Goal: Information Seeking & Learning: Understand process/instructions

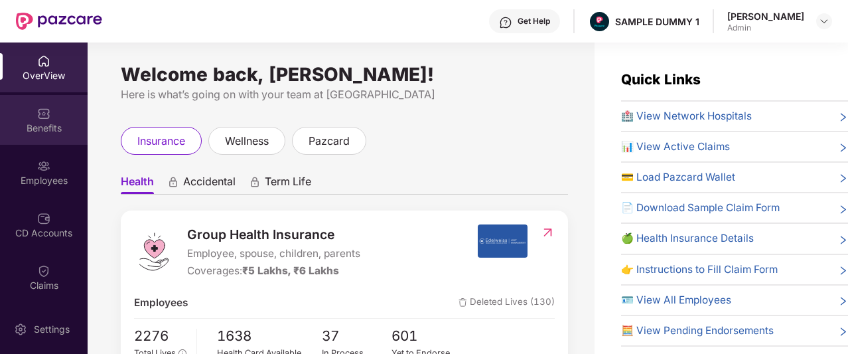
click at [32, 136] on div "Benefits" at bounding box center [44, 120] width 88 height 50
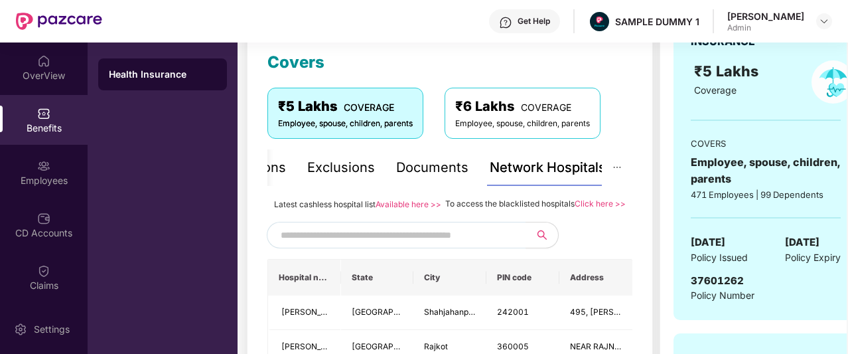
scroll to position [185, 0]
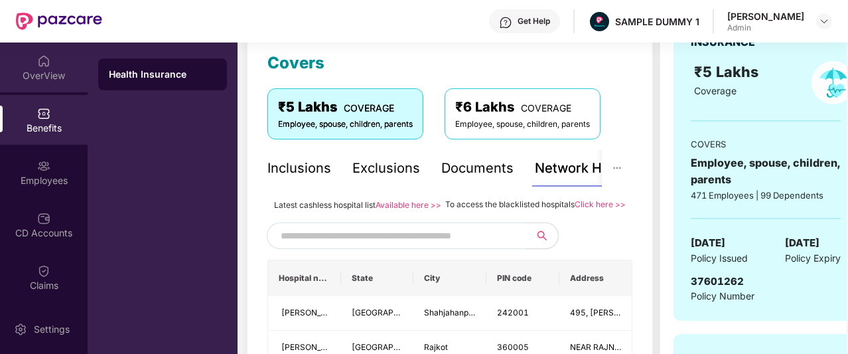
click at [53, 78] on div "OverView" at bounding box center [44, 75] width 88 height 13
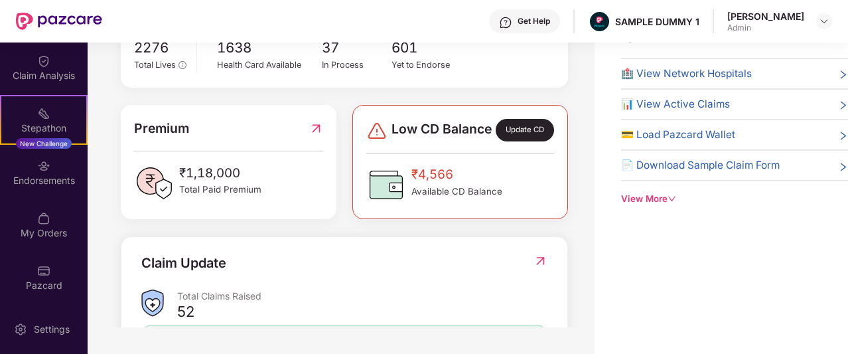
scroll to position [262, 0]
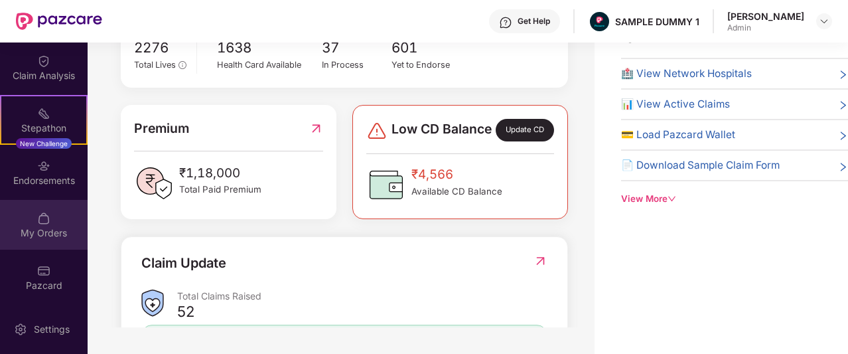
click at [37, 232] on div "My Orders" at bounding box center [44, 232] width 88 height 13
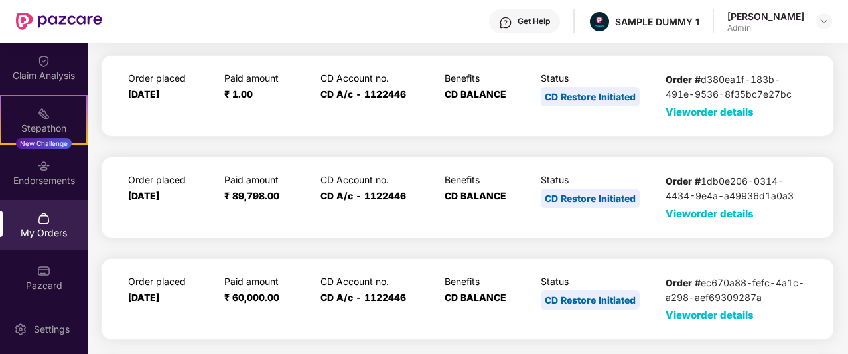
click at [686, 111] on span "View order details" at bounding box center [710, 112] width 88 height 13
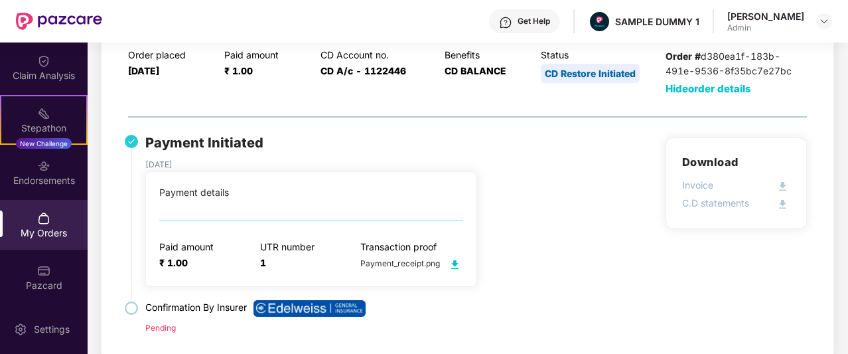
scroll to position [64, 0]
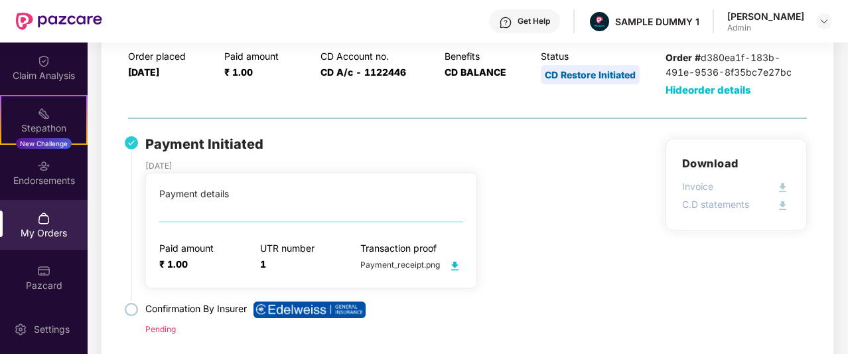
click at [723, 89] on span "Hide order details" at bounding box center [709, 90] width 86 height 13
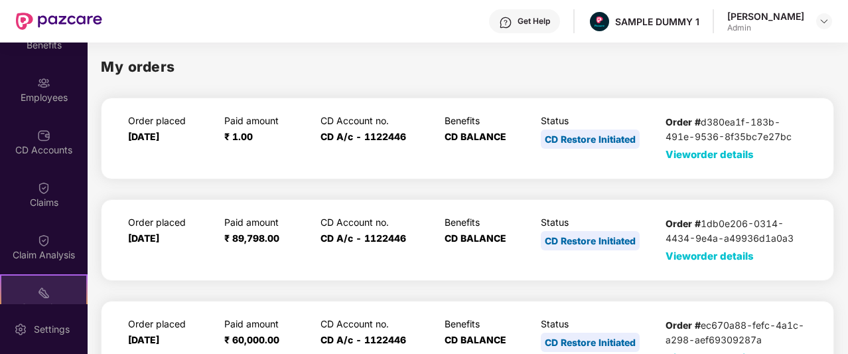
scroll to position [82, 0]
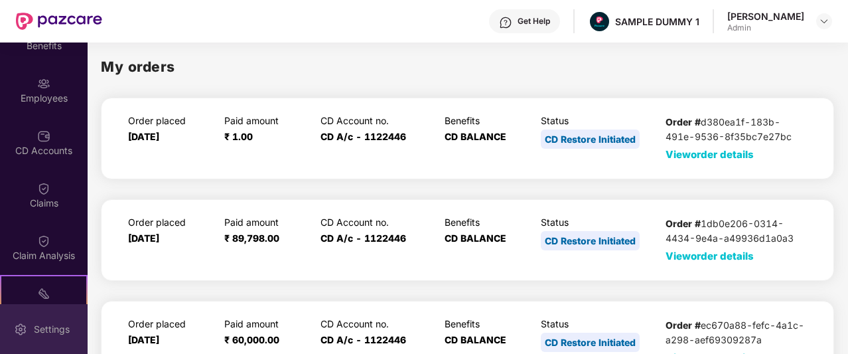
click at [42, 323] on div "Settings" at bounding box center [52, 329] width 44 height 13
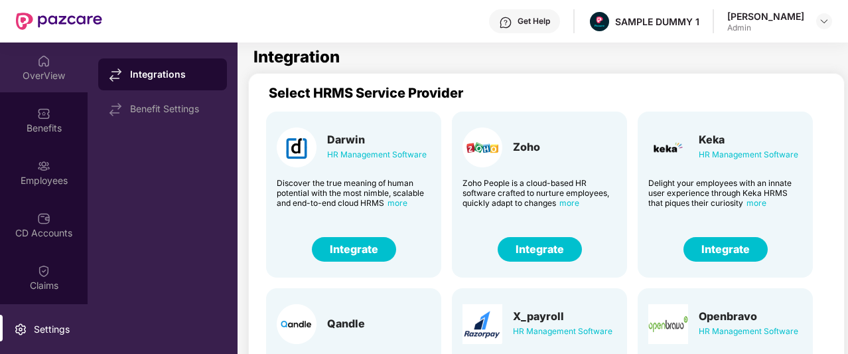
click at [49, 84] on div "OverView" at bounding box center [44, 67] width 88 height 50
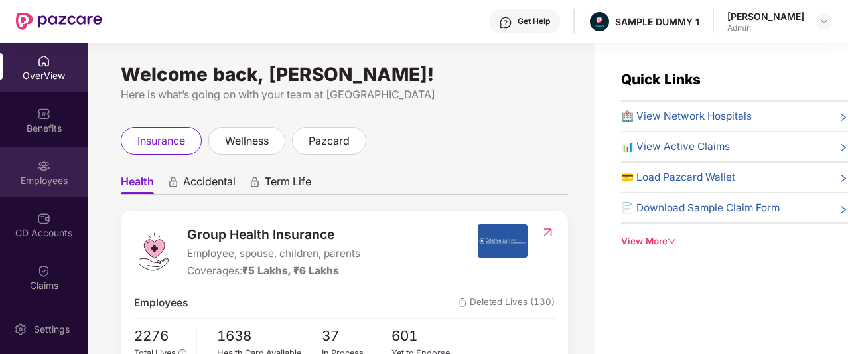
scroll to position [262, 0]
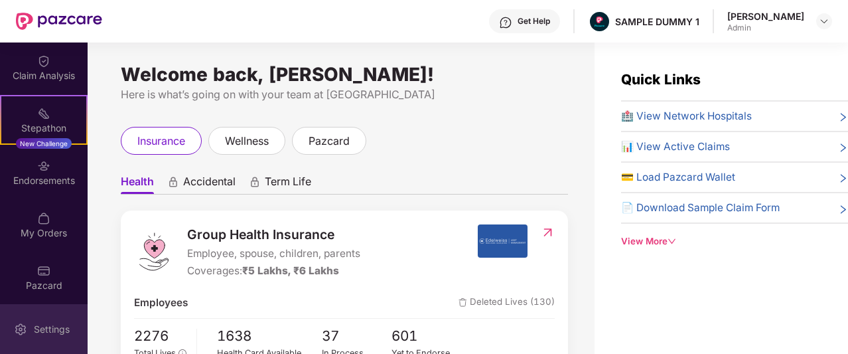
click at [49, 328] on div "Settings" at bounding box center [52, 329] width 44 height 13
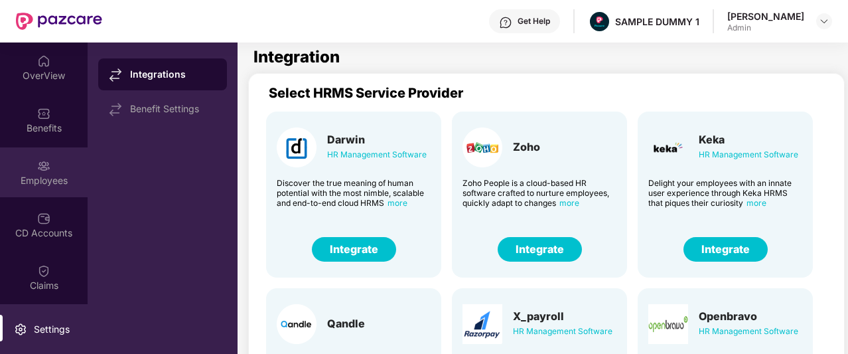
click at [49, 155] on div "Employees" at bounding box center [44, 172] width 88 height 50
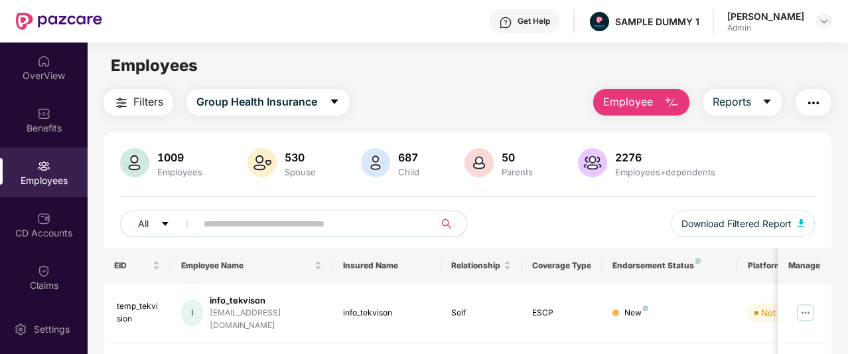
click at [632, 103] on span "Employee" at bounding box center [628, 102] width 50 height 17
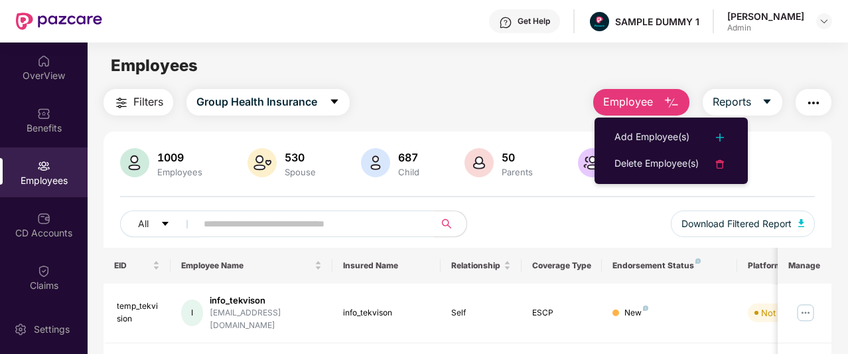
click at [623, 100] on span "Employee" at bounding box center [628, 102] width 50 height 17
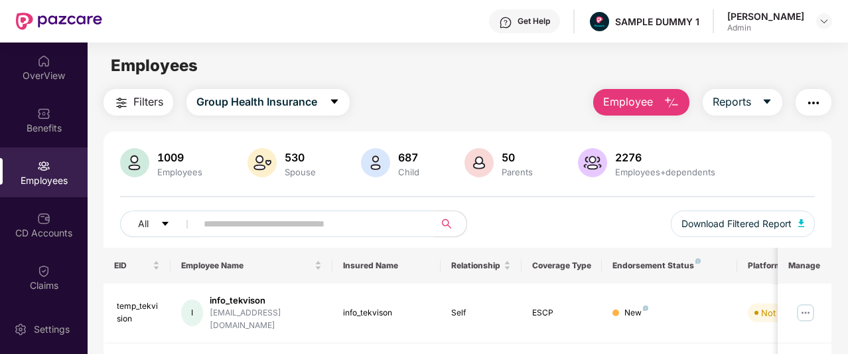
click at [643, 100] on span "Employee" at bounding box center [628, 102] width 50 height 17
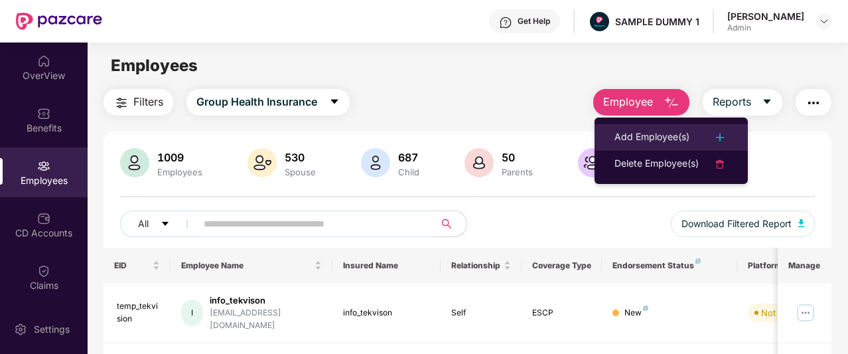
click at [660, 134] on div "Add Employee(s)" at bounding box center [652, 137] width 75 height 16
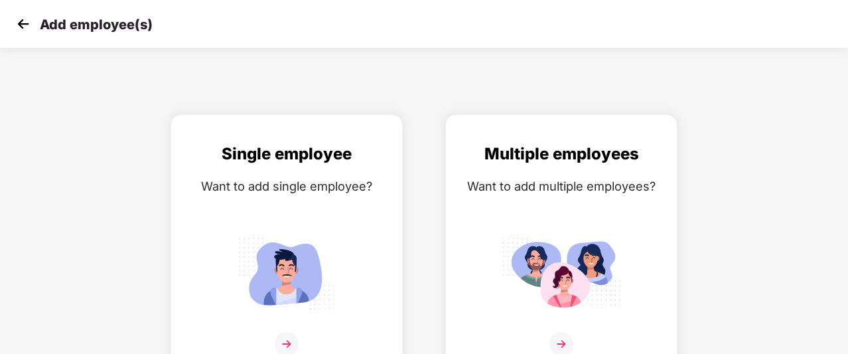
scroll to position [21, 0]
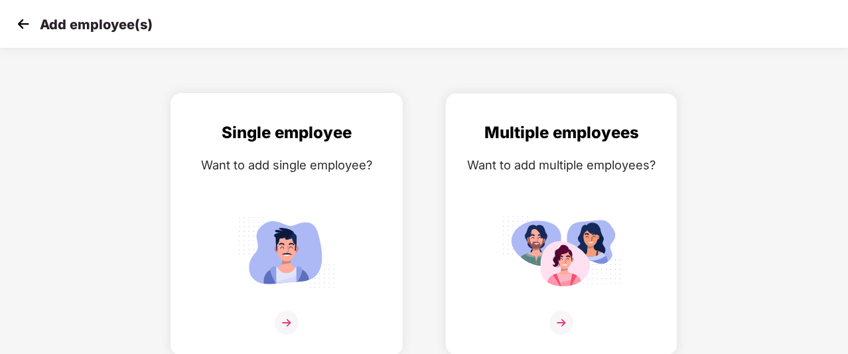
click at [305, 205] on div "Single employee Want to add single employee?" at bounding box center [287, 235] width 204 height 231
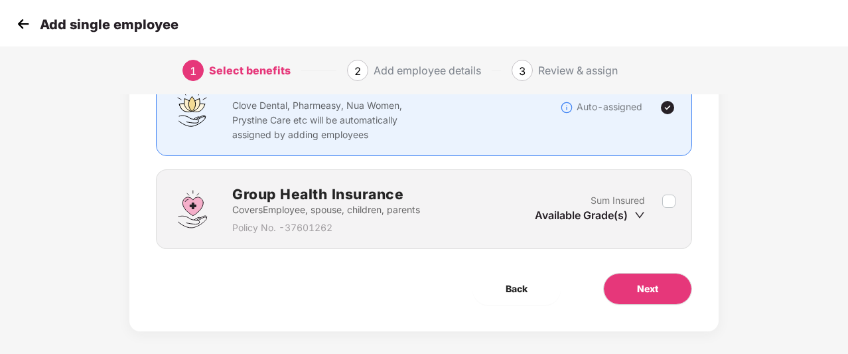
scroll to position [135, 0]
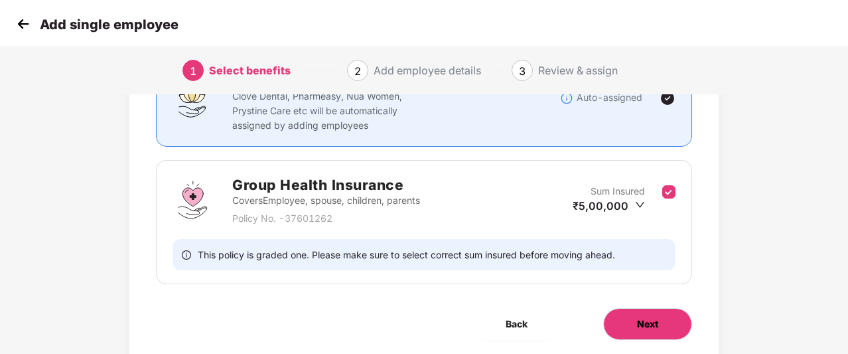
click at [638, 313] on button "Next" at bounding box center [647, 324] width 89 height 32
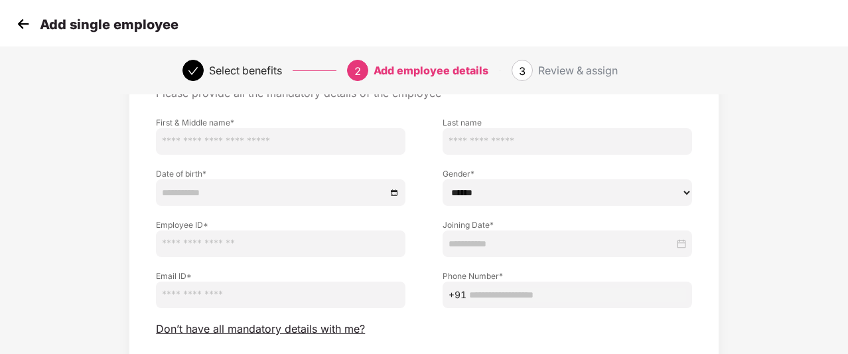
scroll to position [76, 1]
click at [289, 325] on span "Don’t have all mandatory details with me?" at bounding box center [260, 330] width 209 height 14
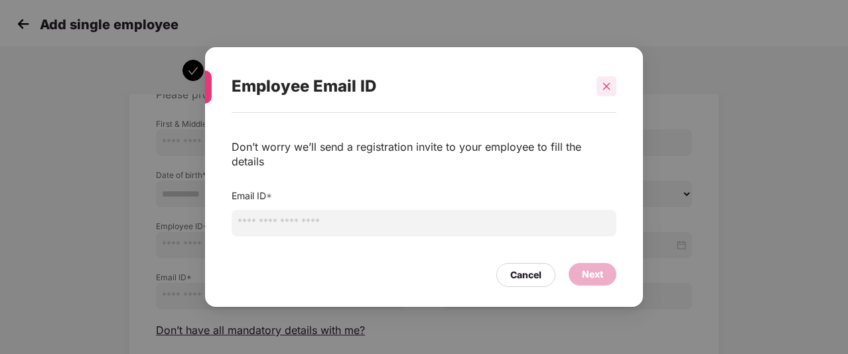
click at [609, 91] on icon "close" at bounding box center [606, 86] width 9 height 9
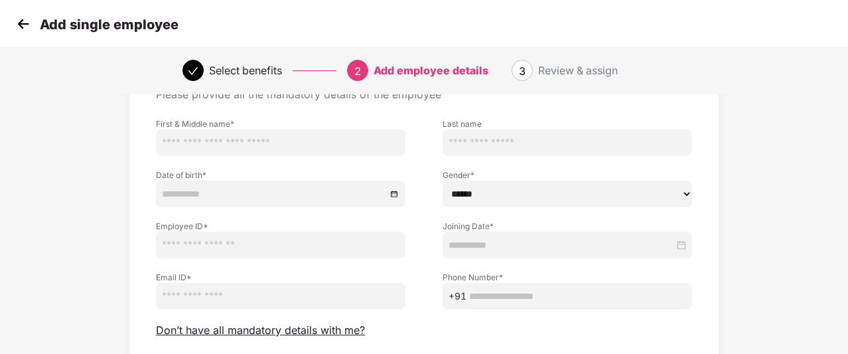
click at [15, 25] on img at bounding box center [23, 24] width 20 height 20
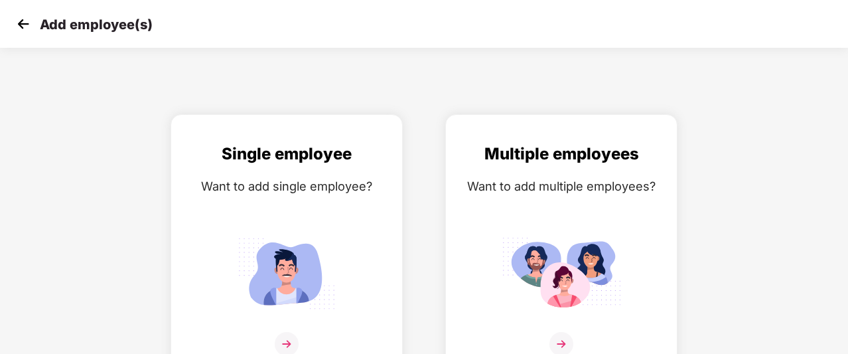
scroll to position [21, 0]
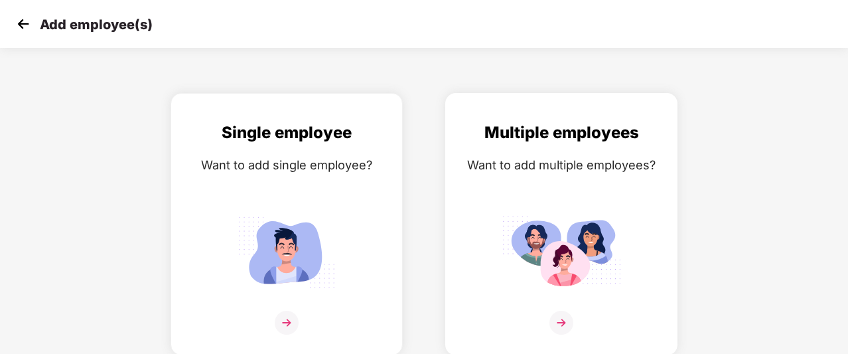
click at [528, 181] on div "Multiple employees Want to add multiple employees?" at bounding box center [561, 235] width 204 height 231
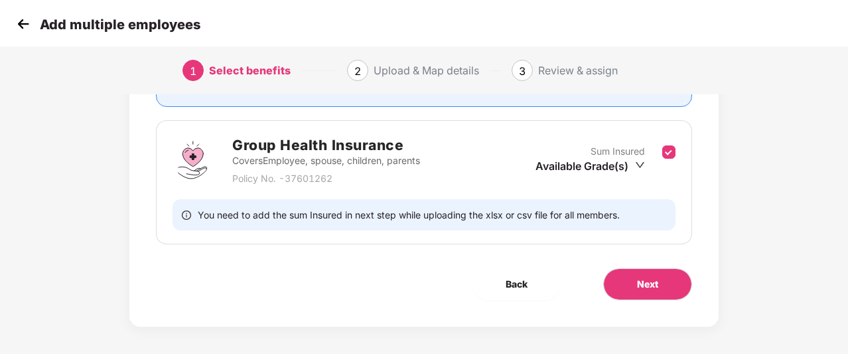
scroll to position [180, 0]
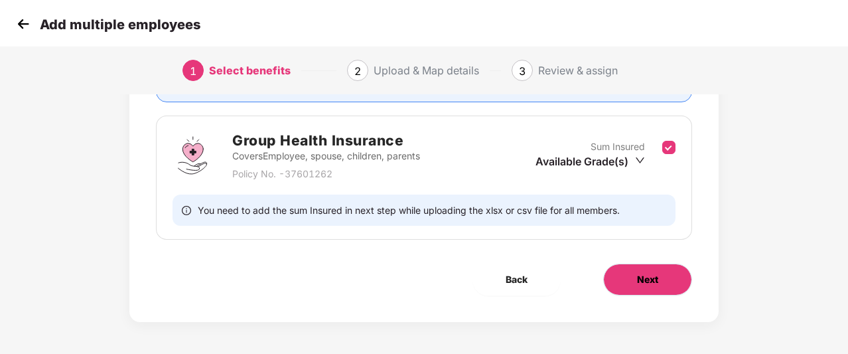
click at [621, 275] on button "Next" at bounding box center [647, 280] width 89 height 32
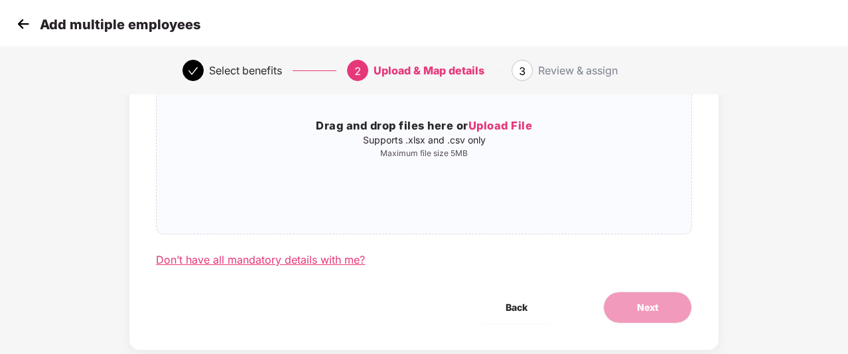
scroll to position [6, 0]
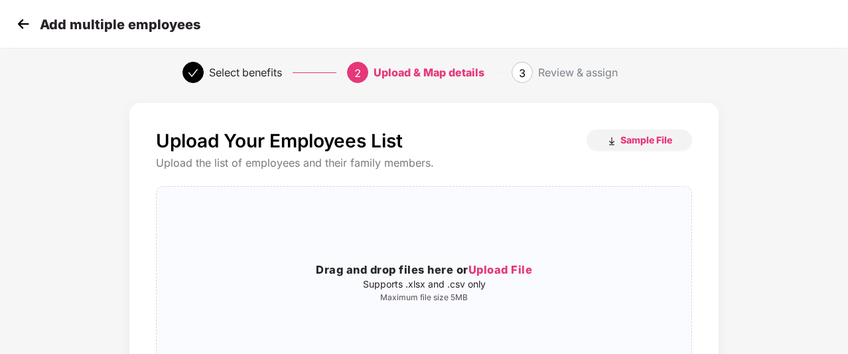
click at [26, 23] on img at bounding box center [23, 24] width 20 height 20
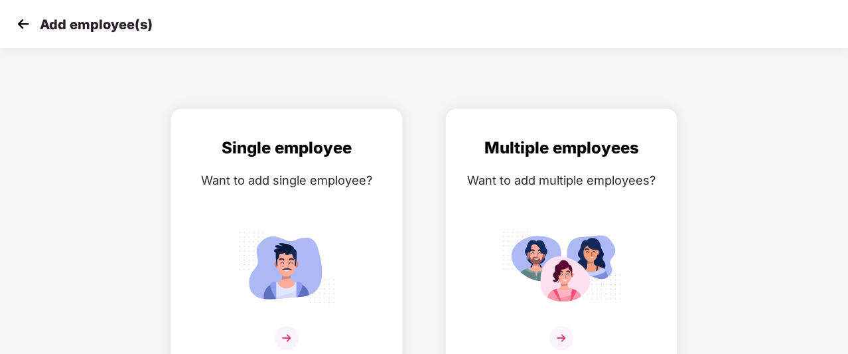
scroll to position [21, 0]
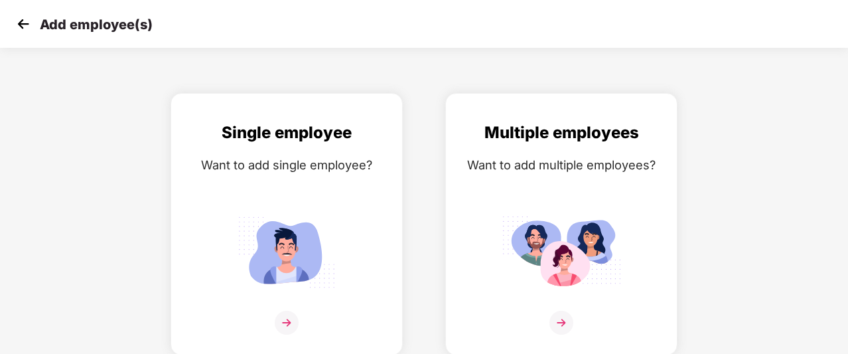
click at [26, 23] on img at bounding box center [23, 24] width 20 height 20
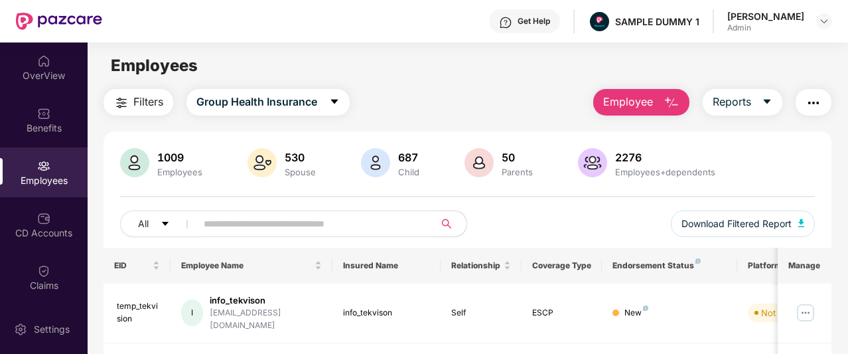
scroll to position [1, 0]
click at [747, 98] on span "Reports" at bounding box center [732, 101] width 38 height 17
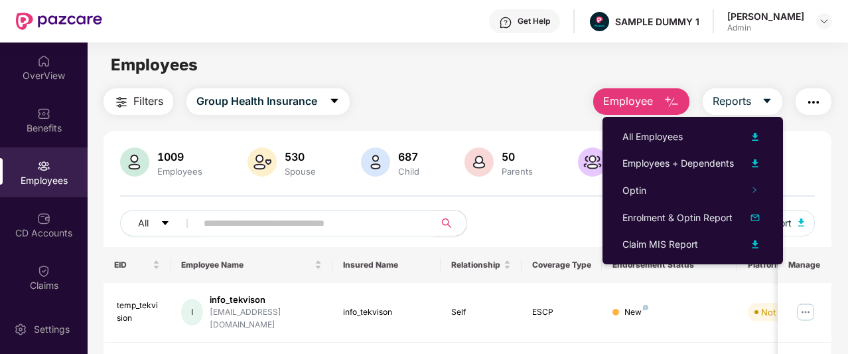
click at [806, 100] on button "button" at bounding box center [814, 101] width 36 height 27
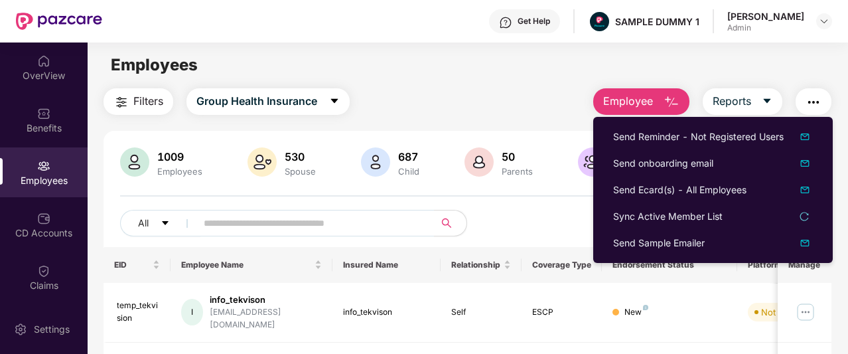
click at [526, 88] on div "Filters Group Health Insurance Employee Reports" at bounding box center [468, 101] width 728 height 27
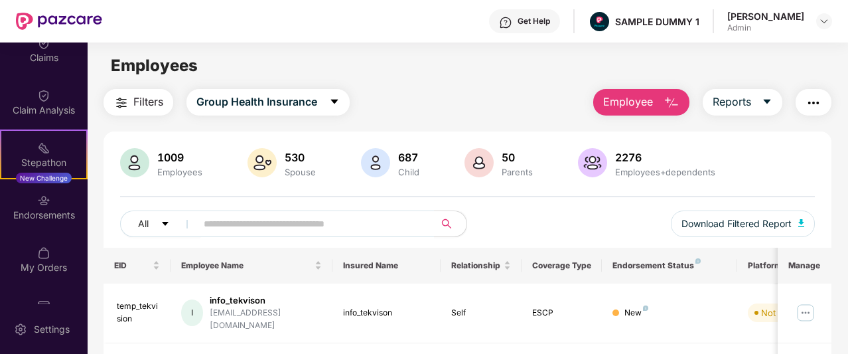
scroll to position [204, 0]
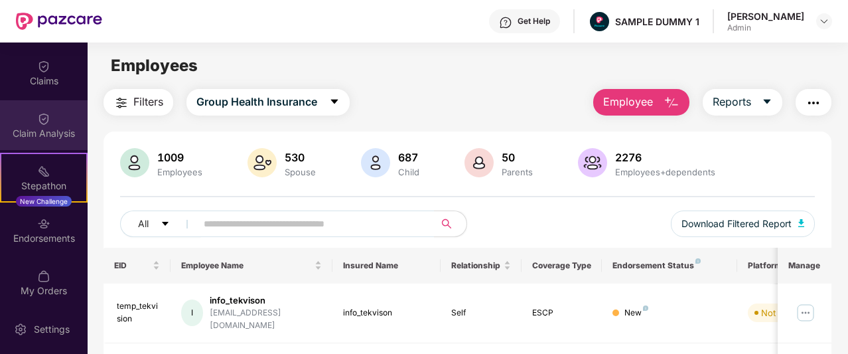
click at [33, 131] on div "Claim Analysis" at bounding box center [44, 133] width 88 height 13
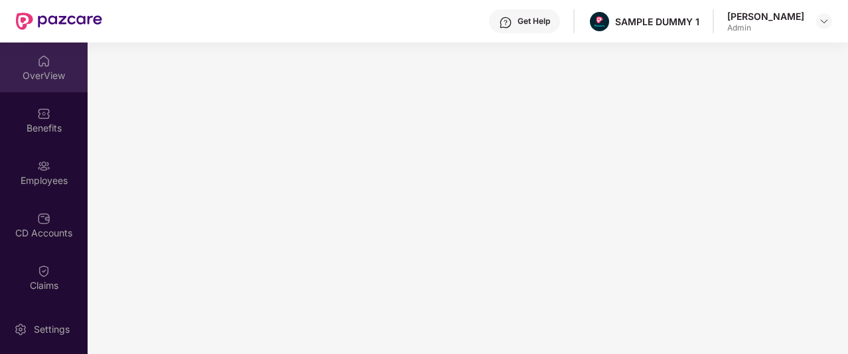
click at [32, 78] on div "OverView" at bounding box center [44, 75] width 88 height 13
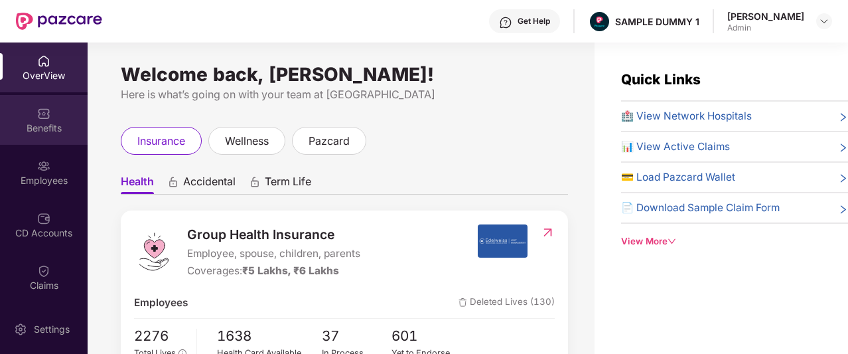
click at [33, 117] on div "Benefits" at bounding box center [44, 120] width 88 height 50
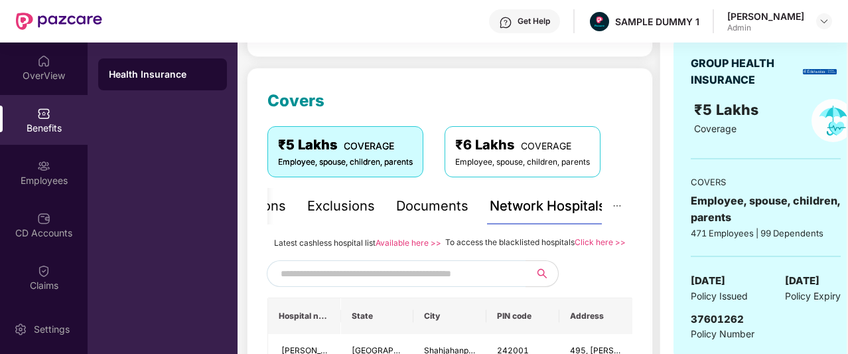
scroll to position [170, 0]
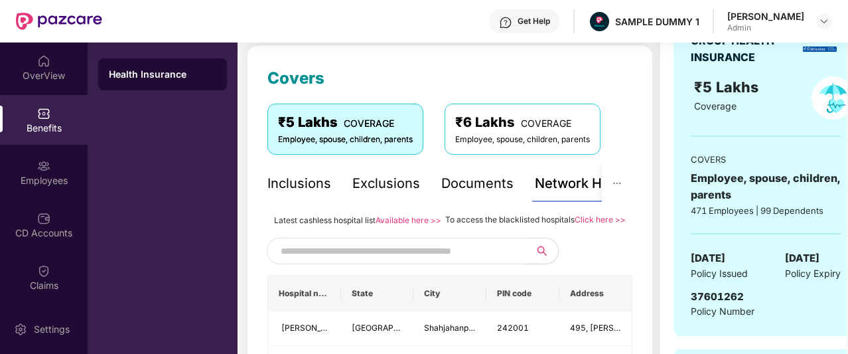
click at [312, 182] on div "Inclusions" at bounding box center [299, 183] width 64 height 21
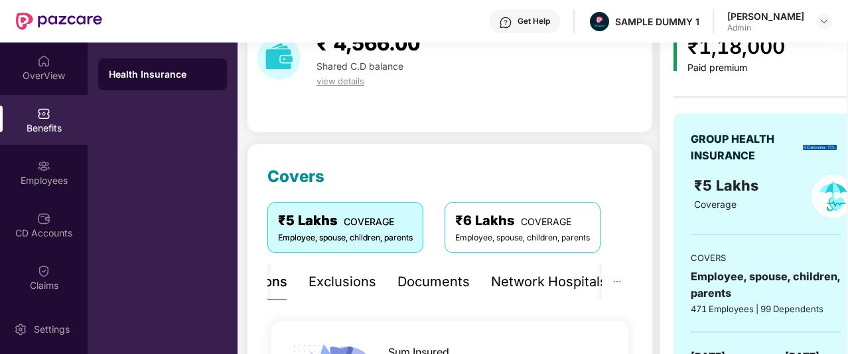
scroll to position [66, 0]
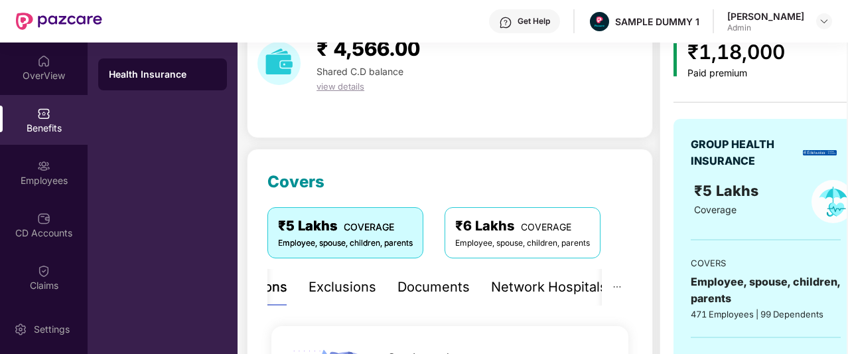
click at [333, 283] on div "Exclusions" at bounding box center [343, 287] width 68 height 21
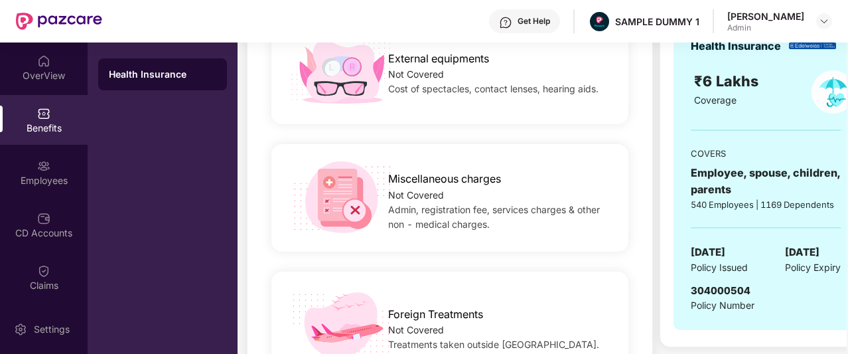
scroll to position [503, 0]
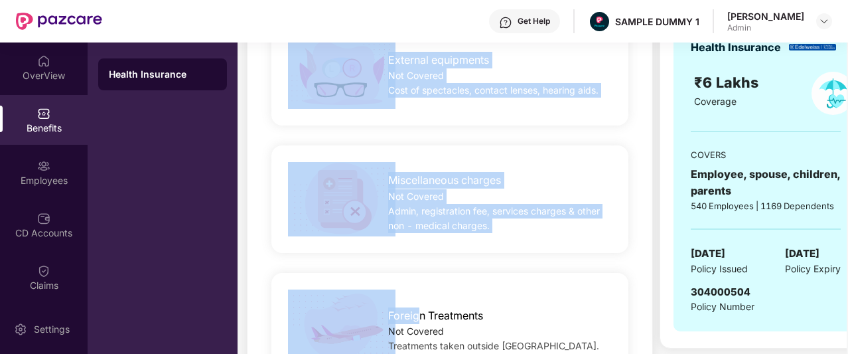
drag, startPoint x: 417, startPoint y: 262, endPoint x: 388, endPoint y: 107, distance: 157.9
click at [388, 107] on img at bounding box center [342, 71] width 108 height 75
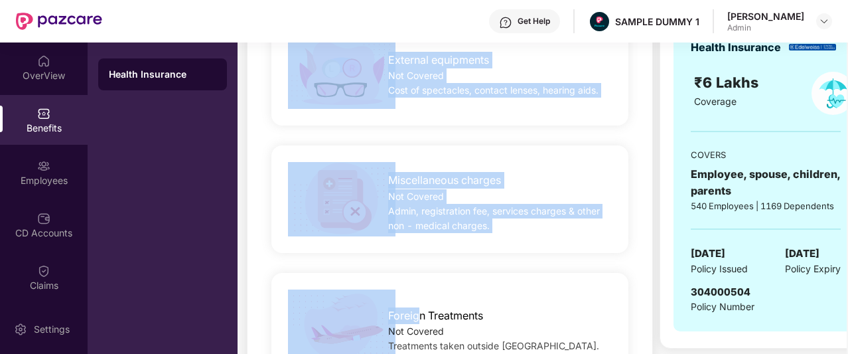
click at [422, 86] on span "Cost of spectacles, contact lenses, hearing aids." at bounding box center [493, 89] width 210 height 11
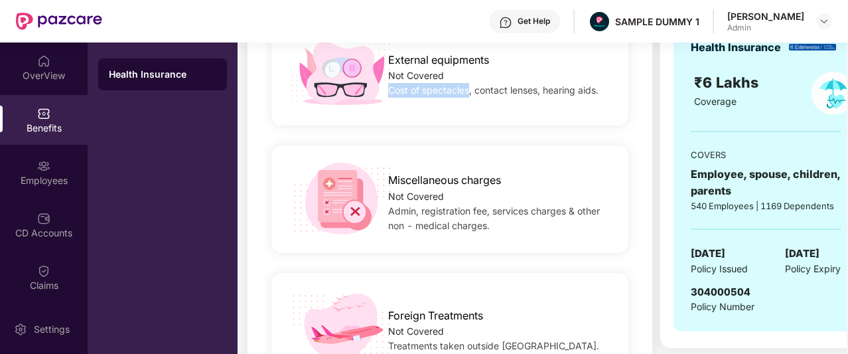
drag, startPoint x: 385, startPoint y: 89, endPoint x: 468, endPoint y: 100, distance: 83.6
click at [468, 100] on div "External equipments Not Covered Cost of spectacles, contact lenses, hearing aid…" at bounding box center [450, 71] width 400 height 75
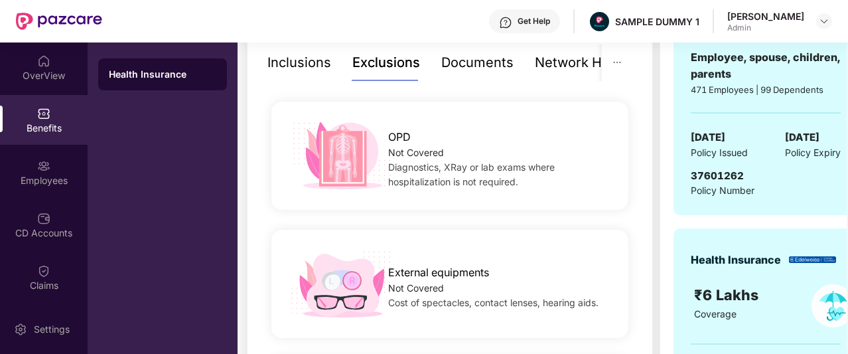
scroll to position [146, 0]
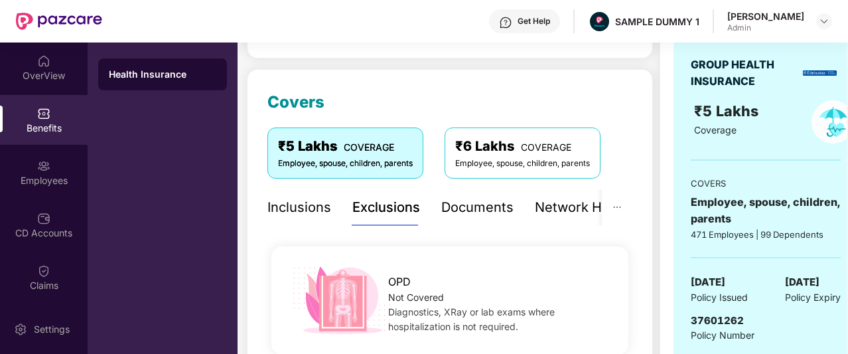
click at [457, 215] on div "Documents" at bounding box center [477, 207] width 72 height 21
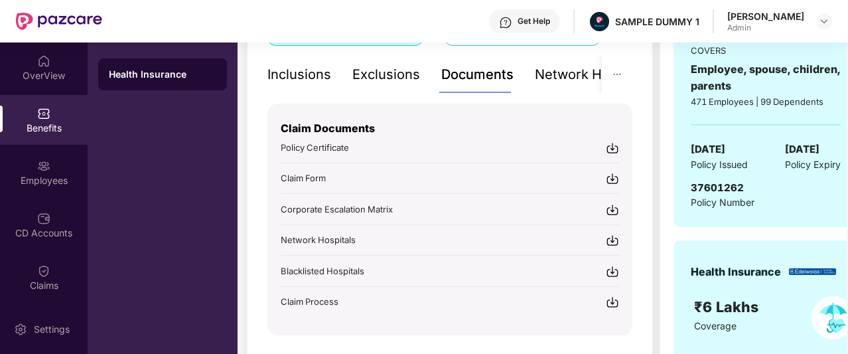
scroll to position [280, 0]
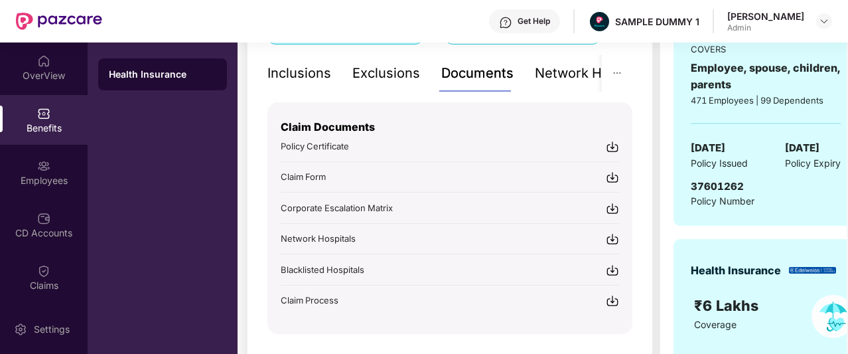
click at [355, 84] on div "Exclusions" at bounding box center [386, 73] width 68 height 37
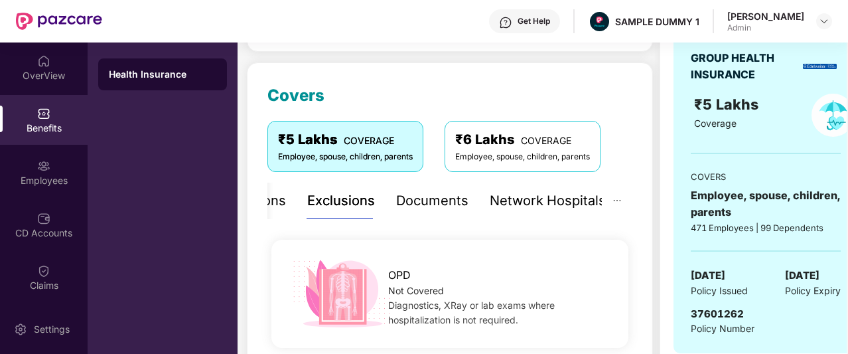
scroll to position [162, 0]
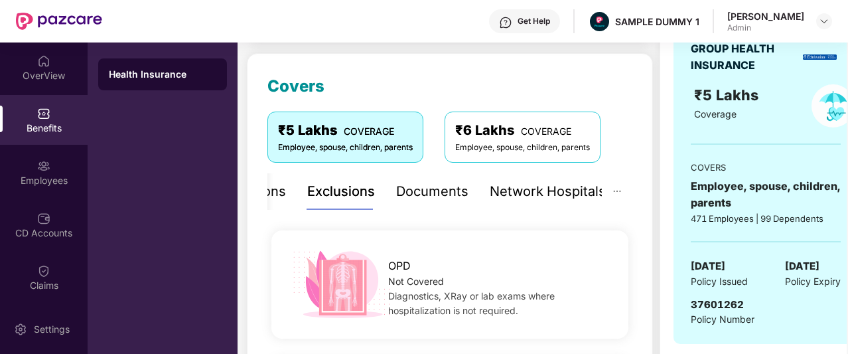
click at [413, 194] on div "Documents" at bounding box center [432, 191] width 72 height 21
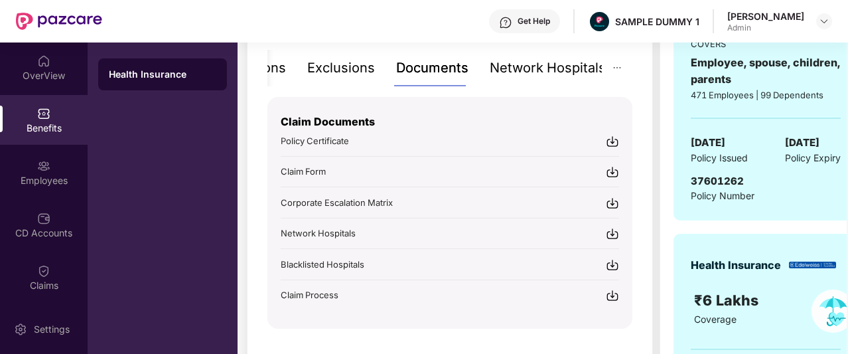
scroll to position [283, 0]
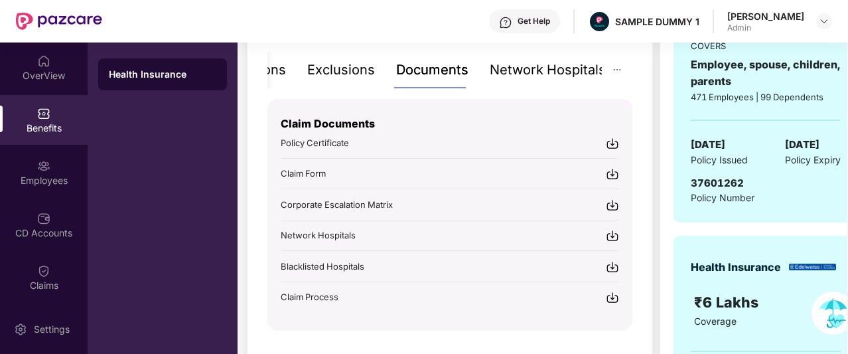
click at [501, 69] on div "Network Hospitals" at bounding box center [548, 70] width 116 height 21
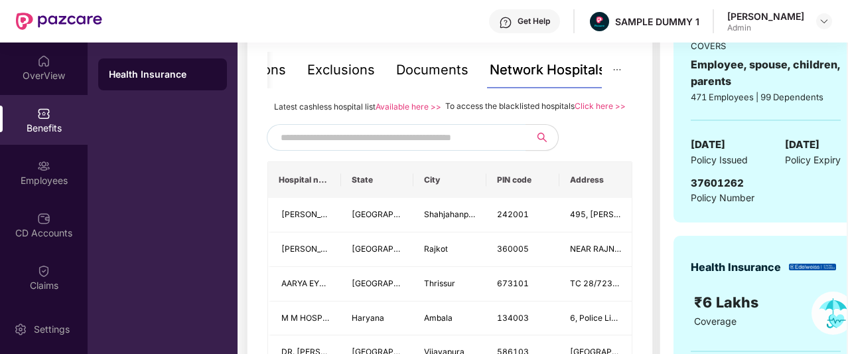
click at [462, 147] on input "text" at bounding box center [394, 137] width 227 height 20
type input "******"
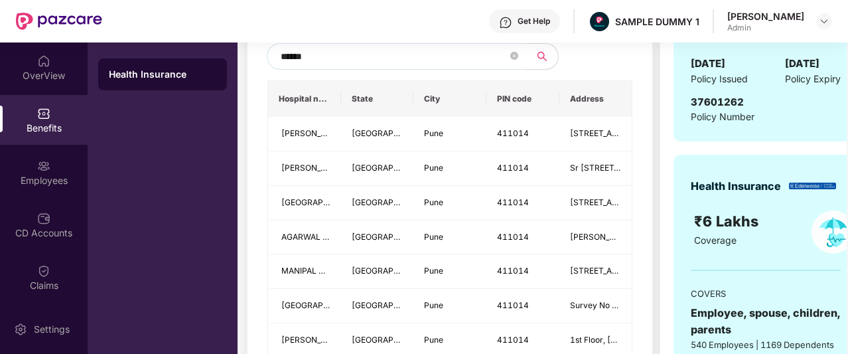
scroll to position [365, 0]
click at [512, 59] on icon "close-circle" at bounding box center [514, 55] width 8 height 8
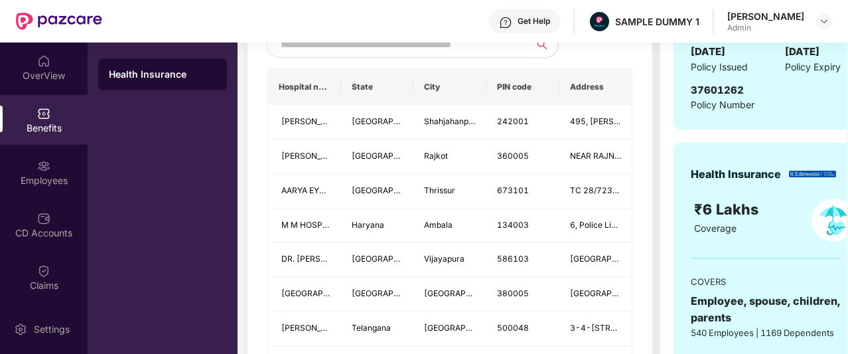
scroll to position [314, 0]
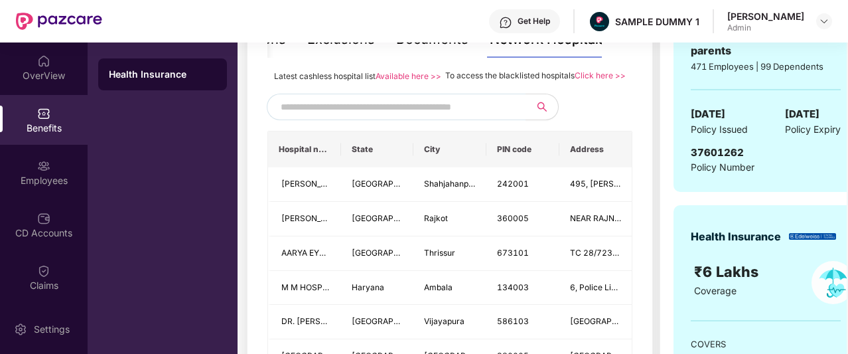
click at [421, 117] on input "text" at bounding box center [394, 107] width 227 height 20
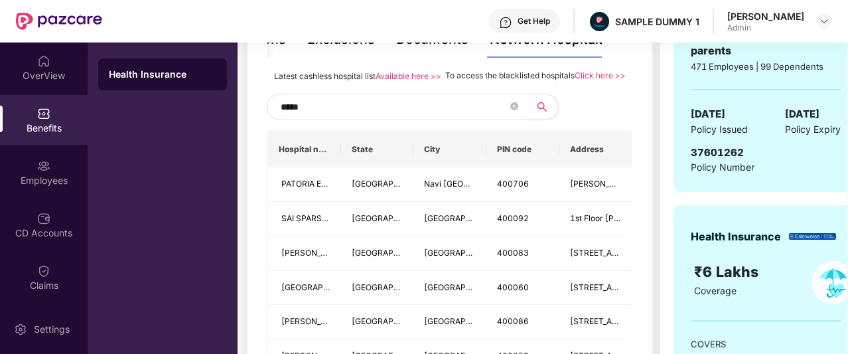
type input "******"
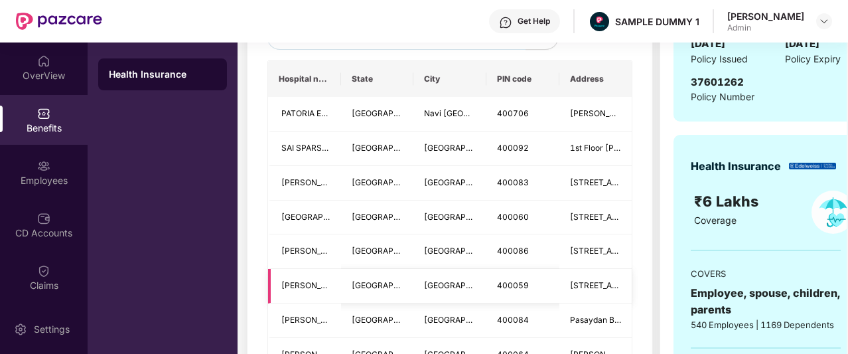
scroll to position [227, 0]
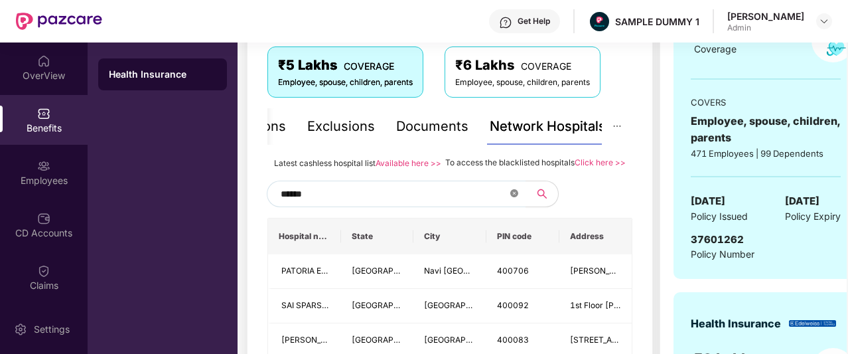
click at [518, 197] on icon "close-circle" at bounding box center [514, 193] width 8 height 8
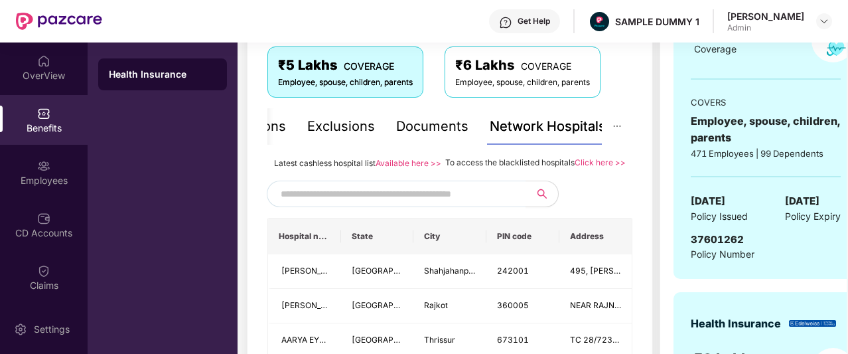
click at [441, 204] on input "text" at bounding box center [394, 194] width 227 height 20
type input "******"
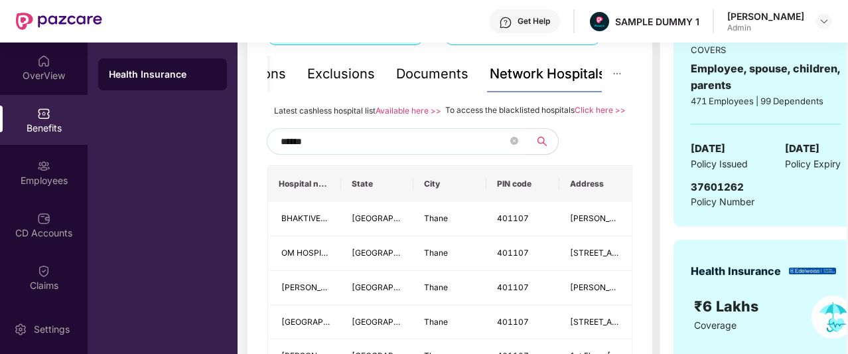
scroll to position [279, 0]
click at [513, 145] on icon "close-circle" at bounding box center [514, 141] width 8 height 8
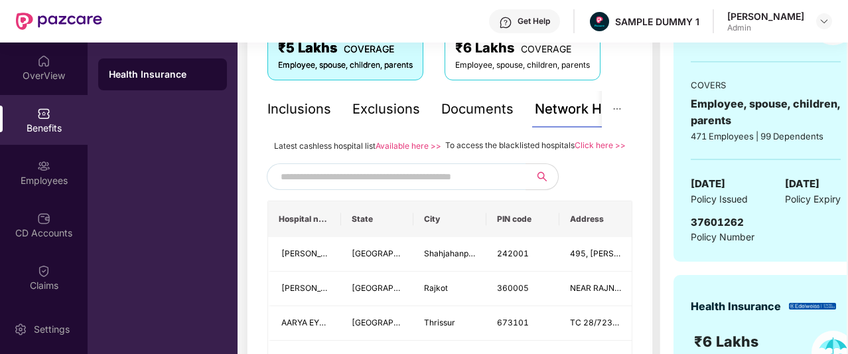
scroll to position [0, 0]
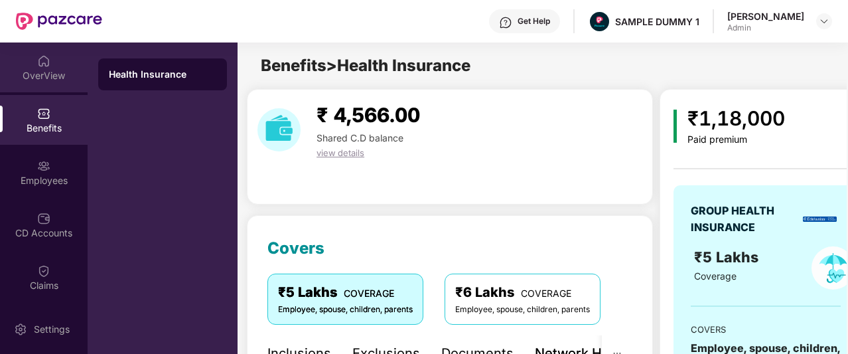
click at [37, 59] on img at bounding box center [43, 60] width 13 height 13
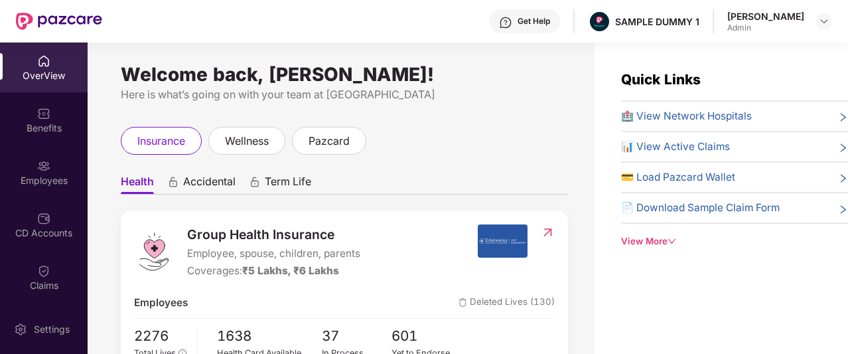
click at [546, 16] on div "Get Help" at bounding box center [534, 21] width 33 height 11
click at [425, 55] on div "Welcome back, [PERSON_NAME]! Here is what’s going on with your team at Pazcare …" at bounding box center [341, 205] width 507 height 327
click at [654, 237] on div "View More" at bounding box center [734, 241] width 227 height 14
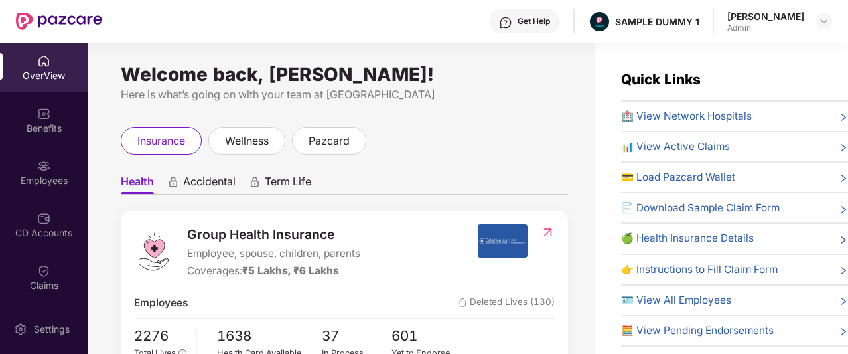
scroll to position [37, 0]
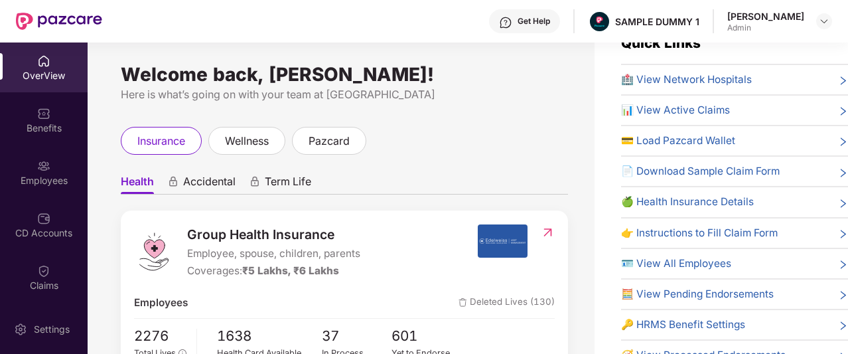
click at [658, 78] on span "🏥 View Network Hospitals" at bounding box center [686, 80] width 131 height 16
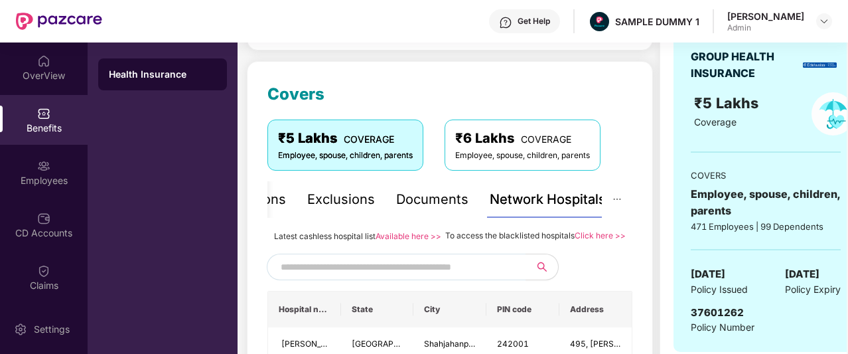
click at [349, 277] on input "text" at bounding box center [394, 267] width 227 height 20
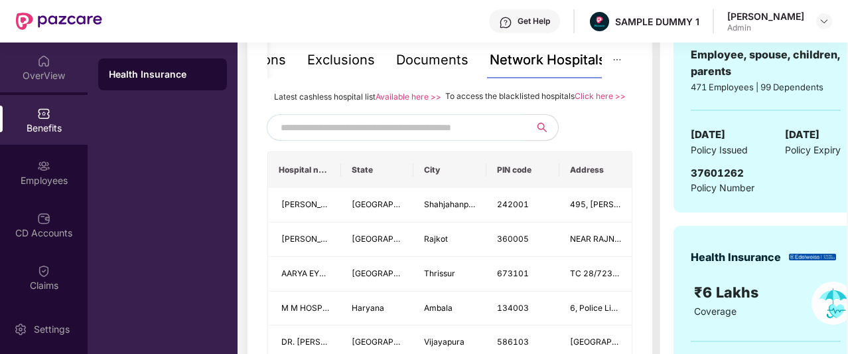
click at [40, 82] on div "OverView" at bounding box center [44, 67] width 88 height 50
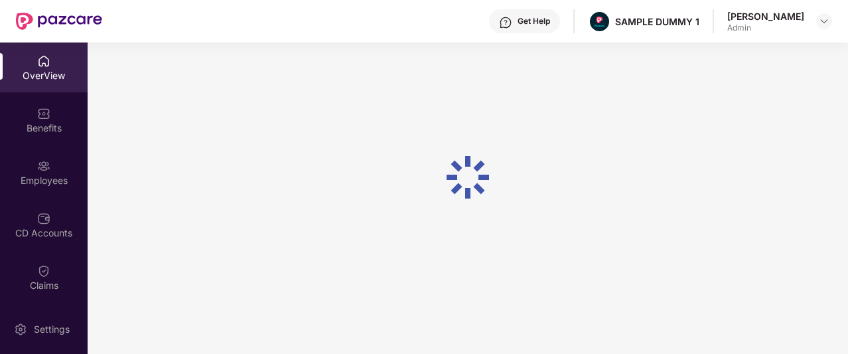
scroll to position [42, 0]
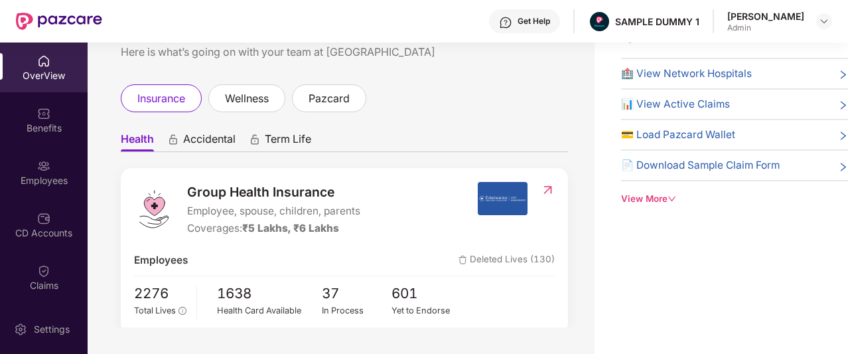
click at [659, 196] on div "View More" at bounding box center [734, 199] width 227 height 14
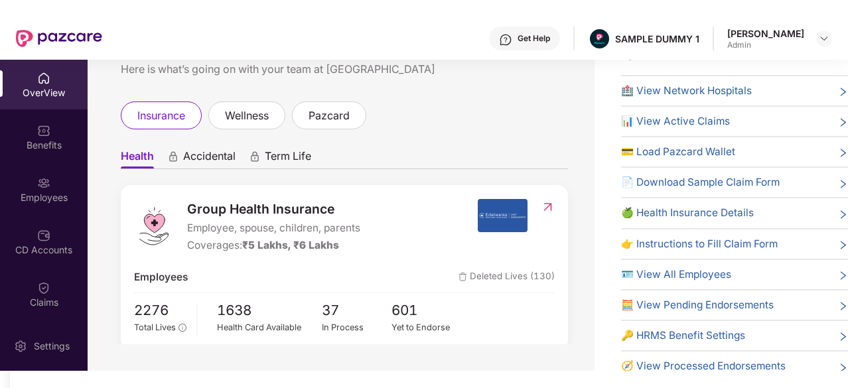
scroll to position [61, 0]
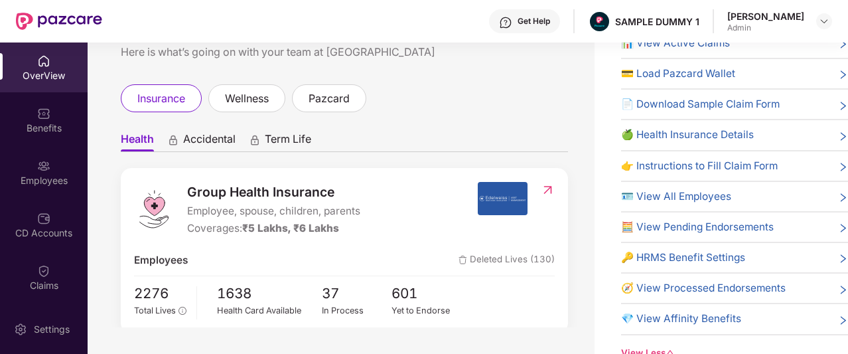
click at [770, 166] on span "👉 Instructions to Fill Claim Form" at bounding box center [699, 166] width 157 height 16
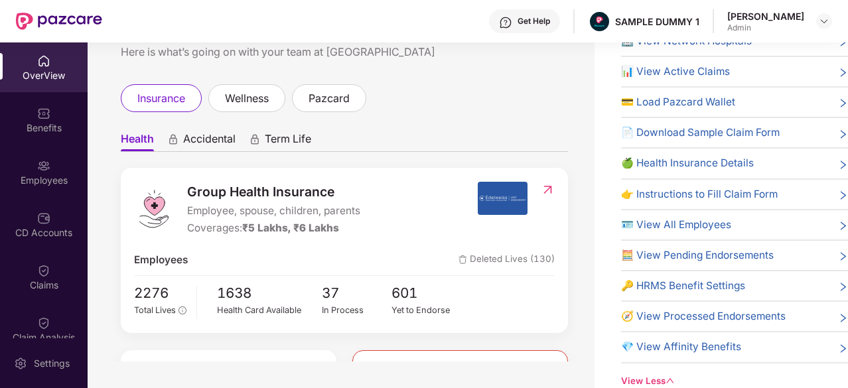
scroll to position [27, 0]
